Goal: Task Accomplishment & Management: Manage account settings

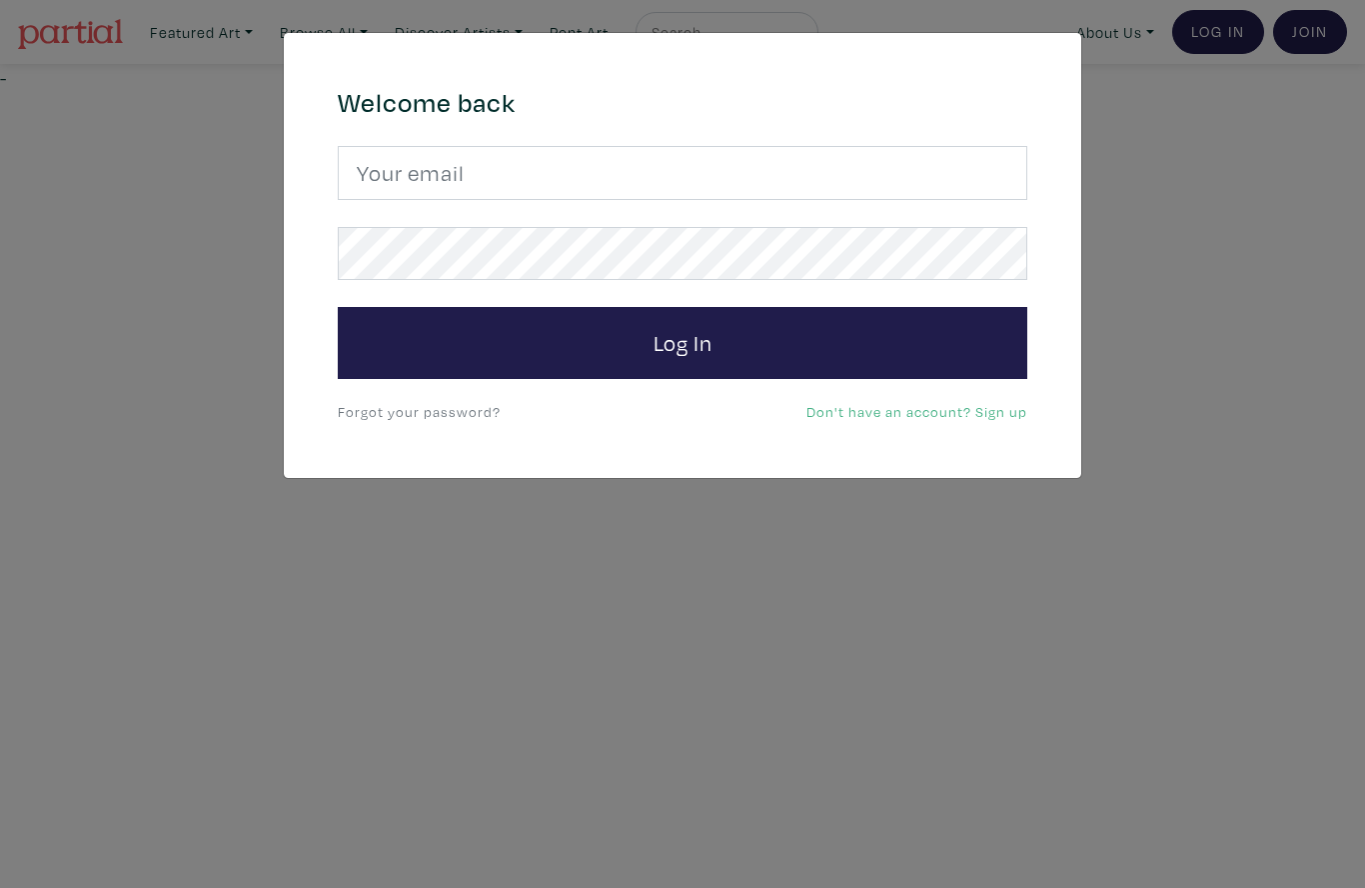
click at [686, 168] on input "email" at bounding box center [683, 173] width 690 height 54
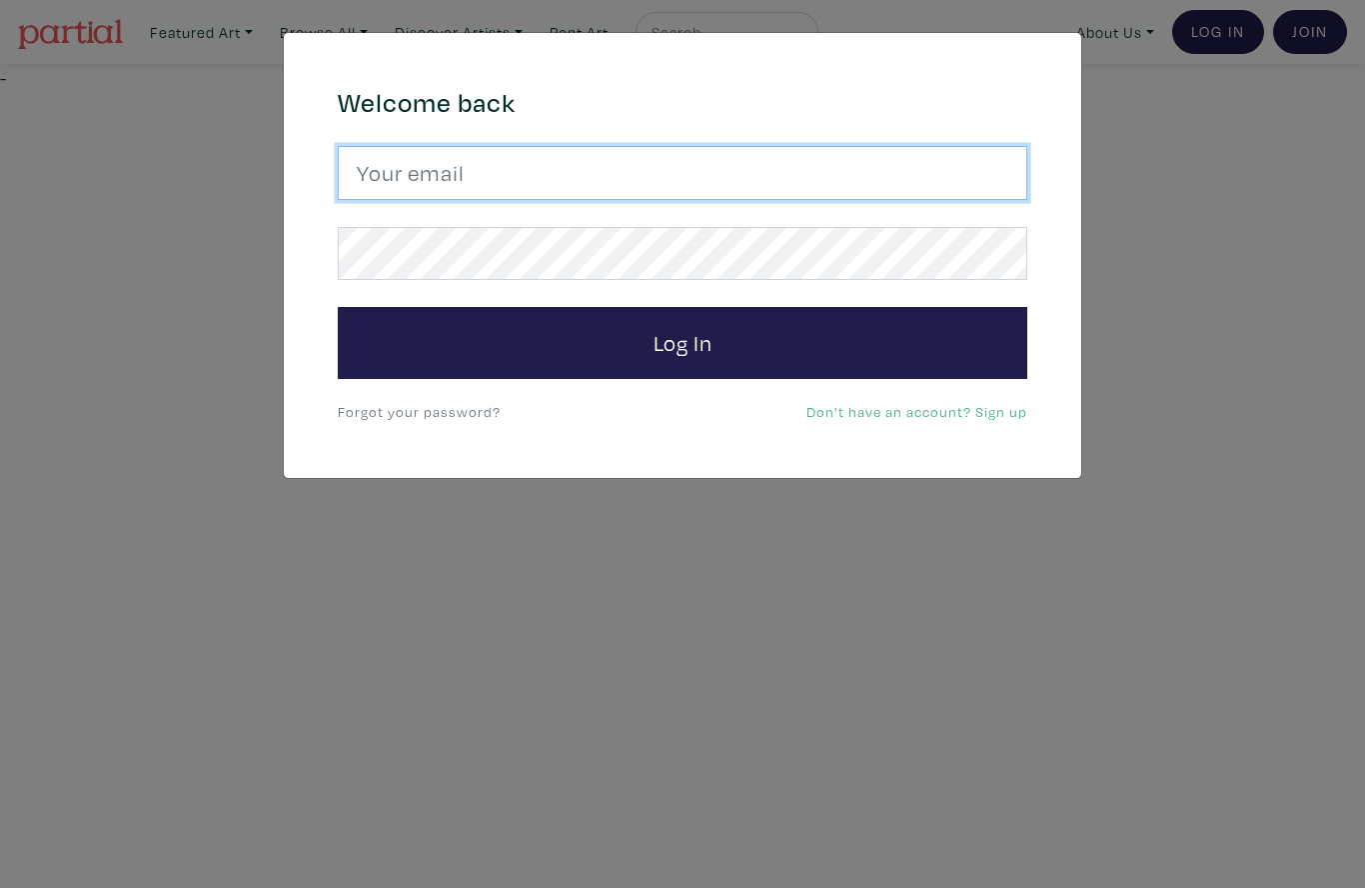
type input "aprilpynecreates@gmail.com"
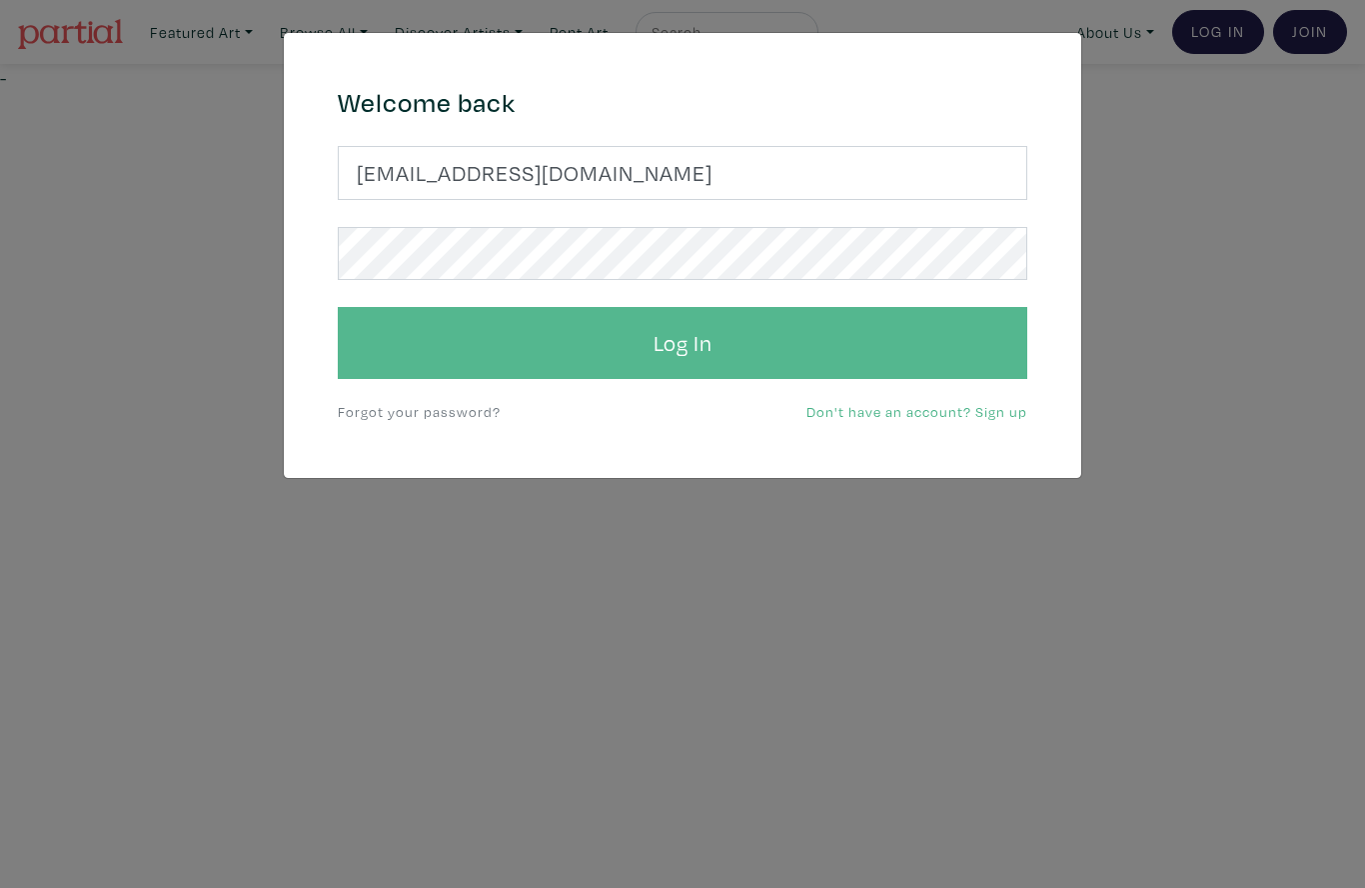
click at [862, 331] on button "Log In" at bounding box center [683, 343] width 690 height 72
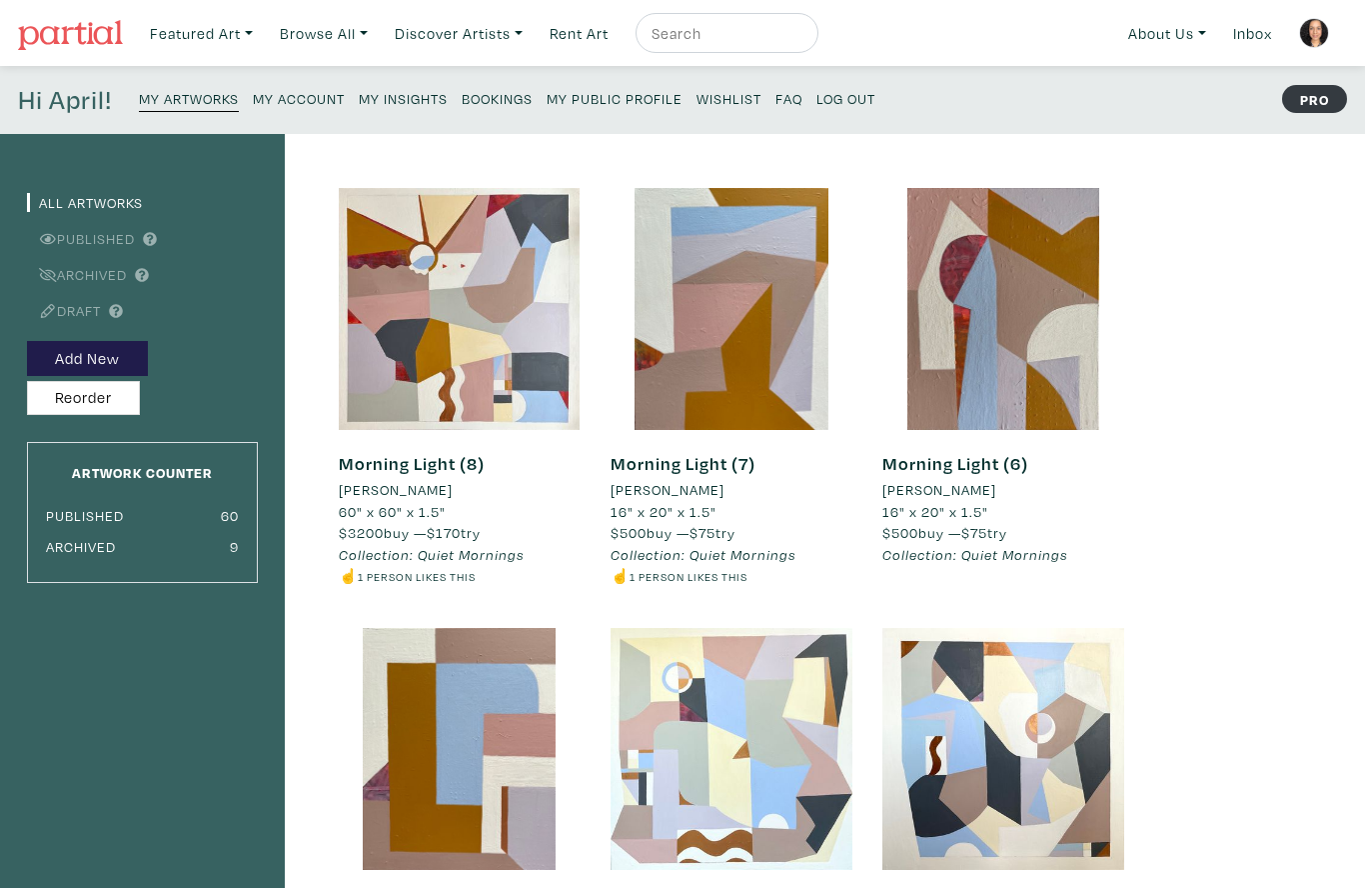
click at [609, 95] on small "My Public Profile" at bounding box center [615, 98] width 136 height 19
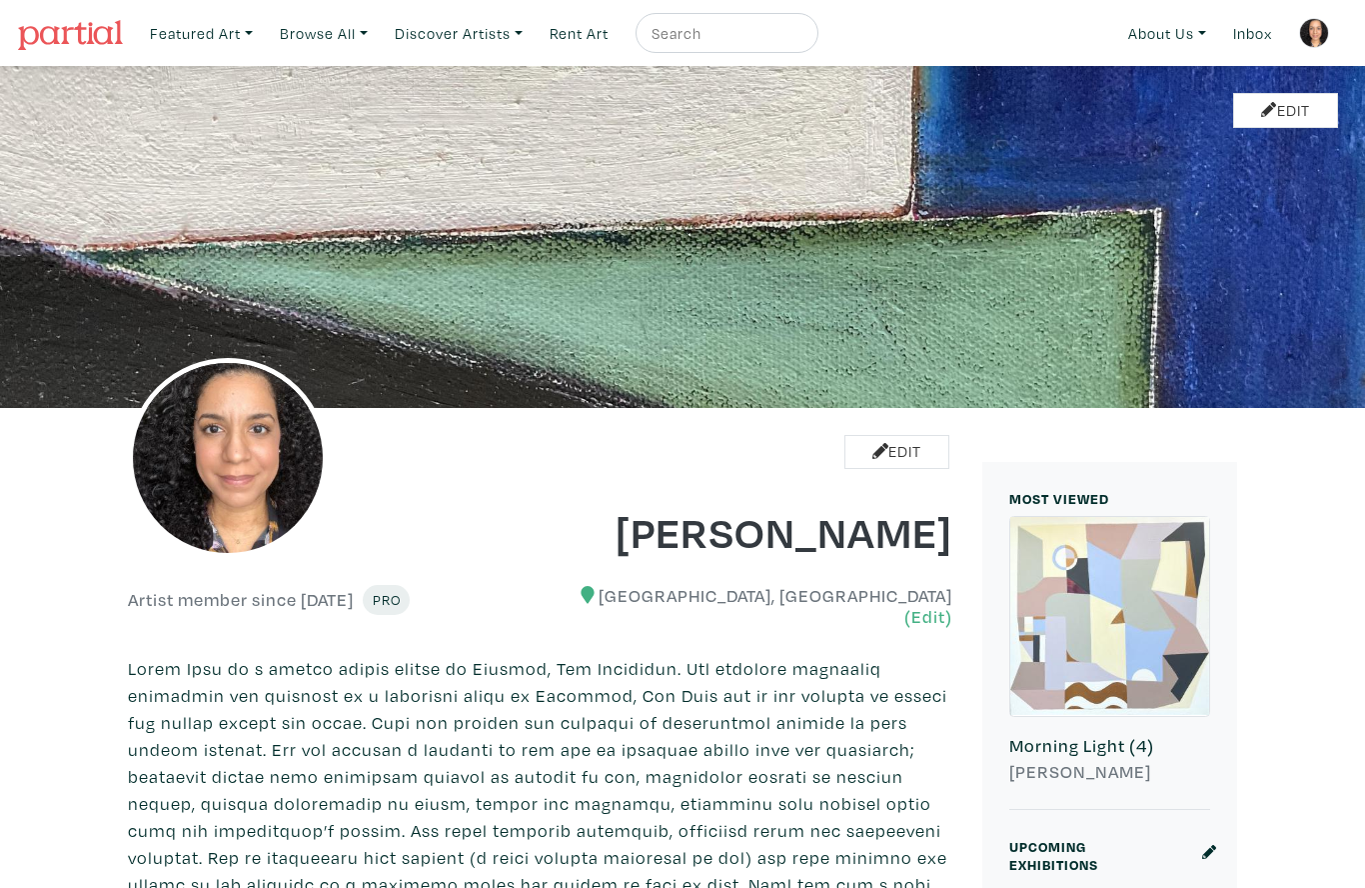
click at [1327, 17] on link at bounding box center [1314, 33] width 48 height 48
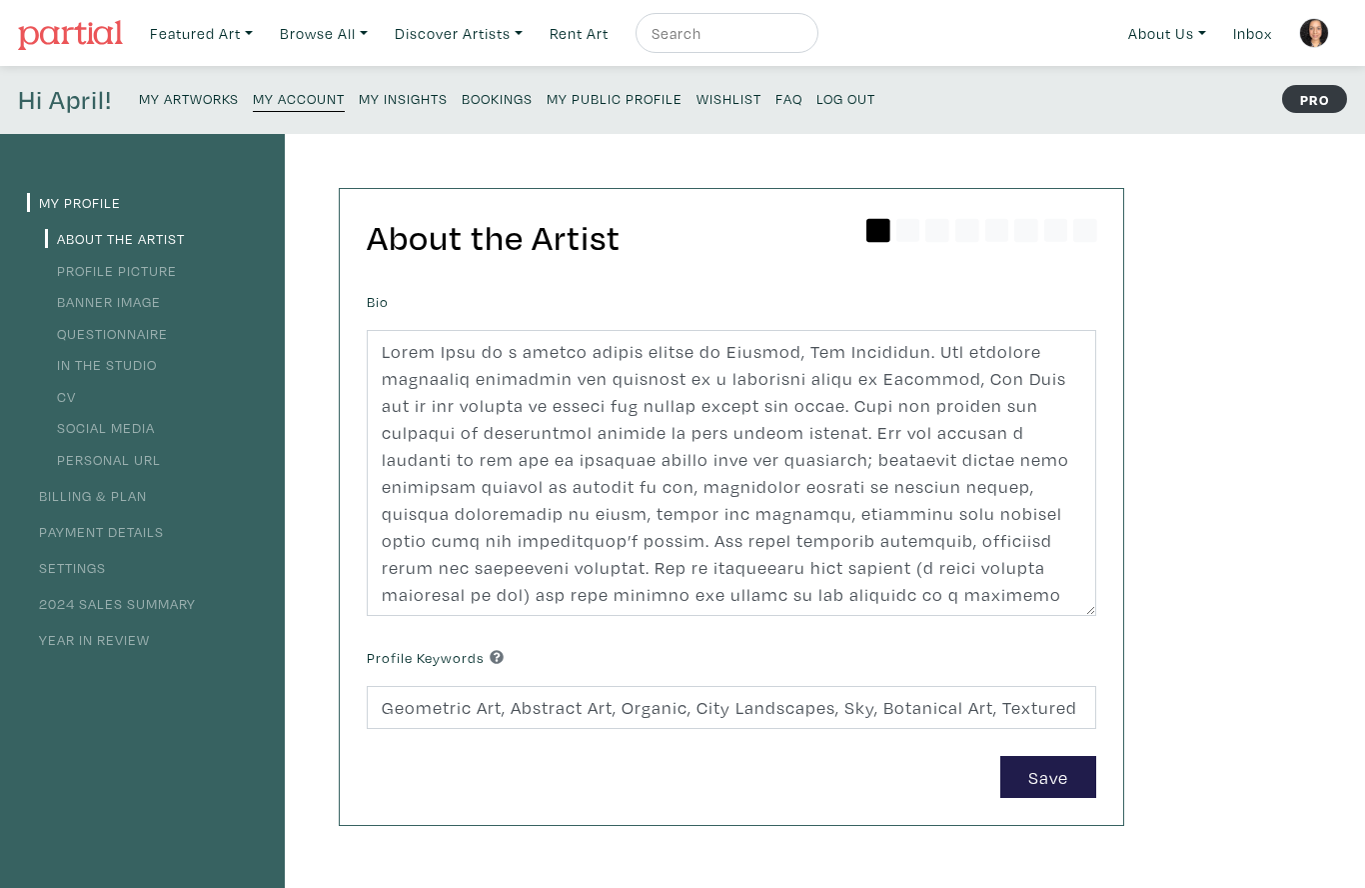
click at [185, 95] on small "My Artworks" at bounding box center [189, 98] width 100 height 19
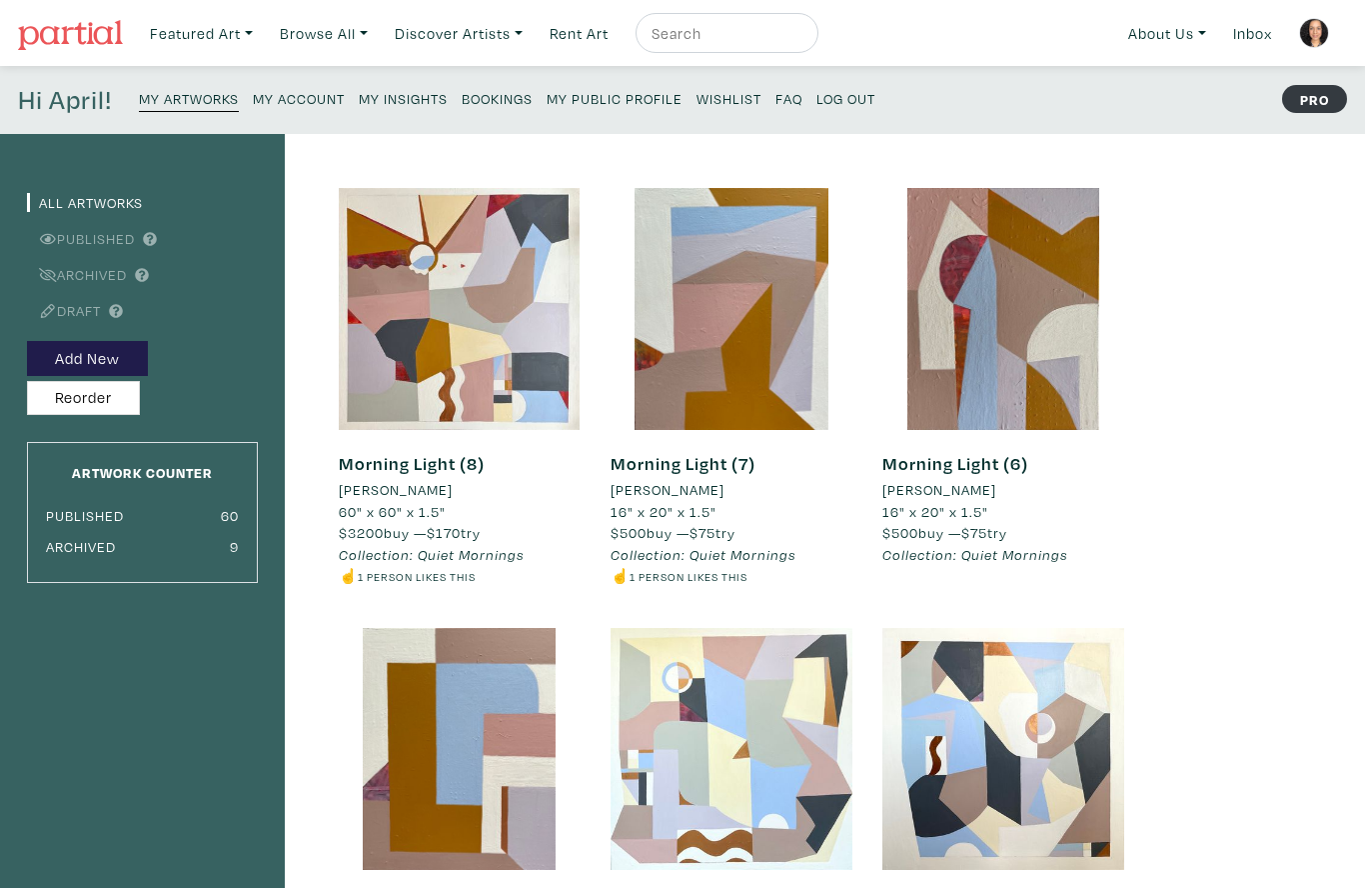
click at [329, 102] on small "My Account" at bounding box center [299, 98] width 92 height 19
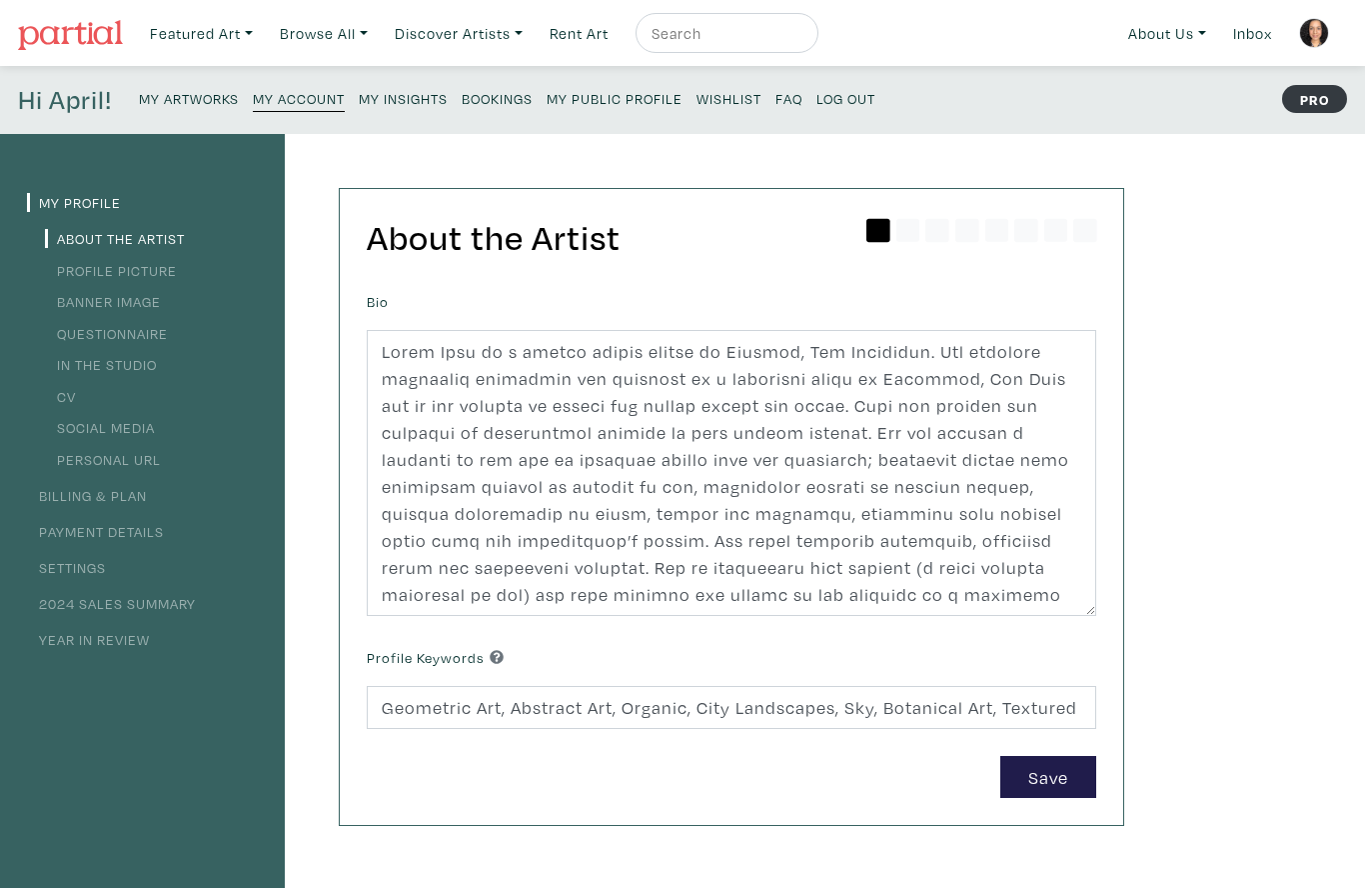
click at [402, 107] on small "My Insights" at bounding box center [403, 98] width 89 height 19
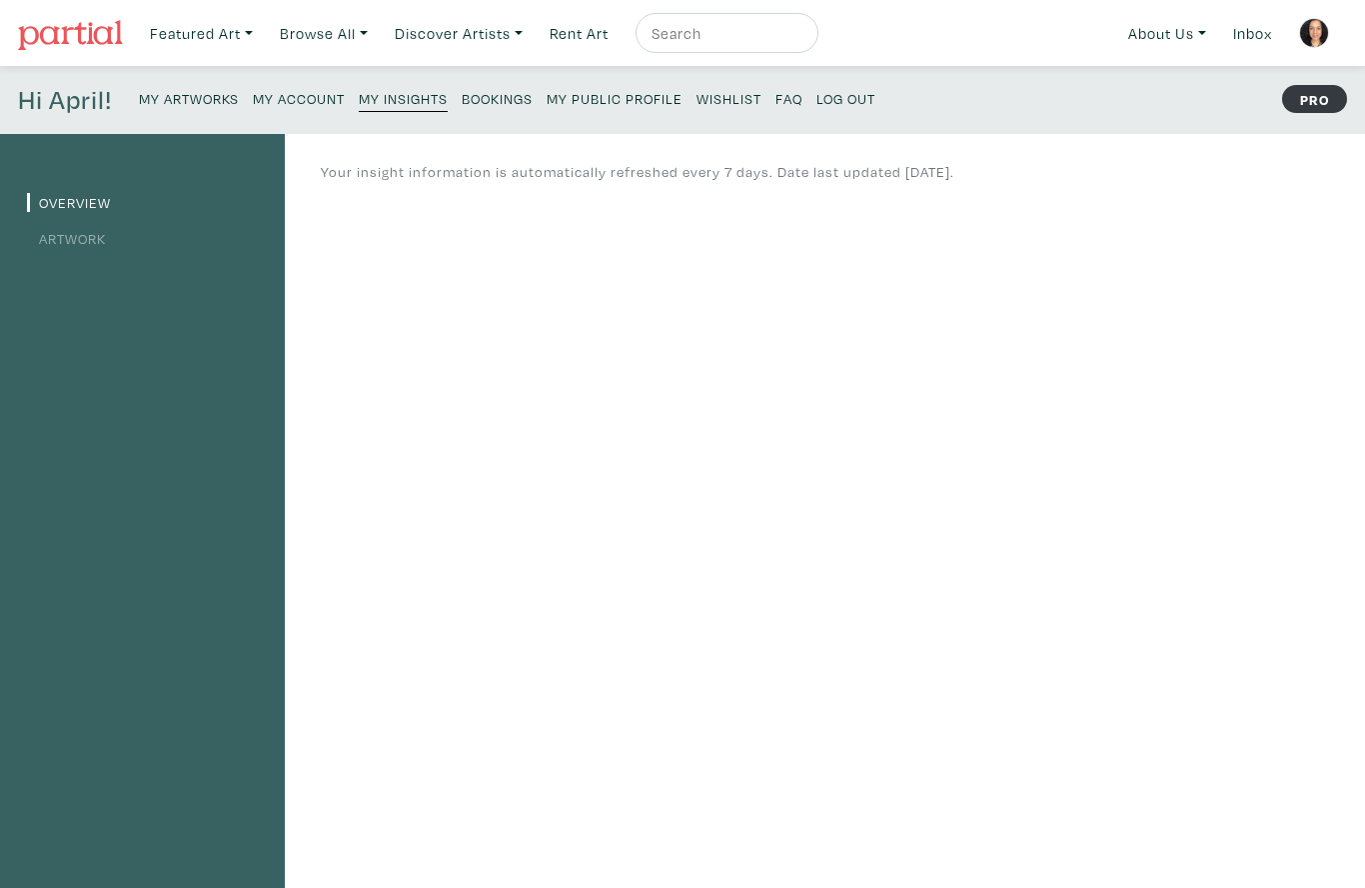
click at [72, 245] on link "Artwork" at bounding box center [66, 238] width 79 height 19
